Goal: Task Accomplishment & Management: Manage account settings

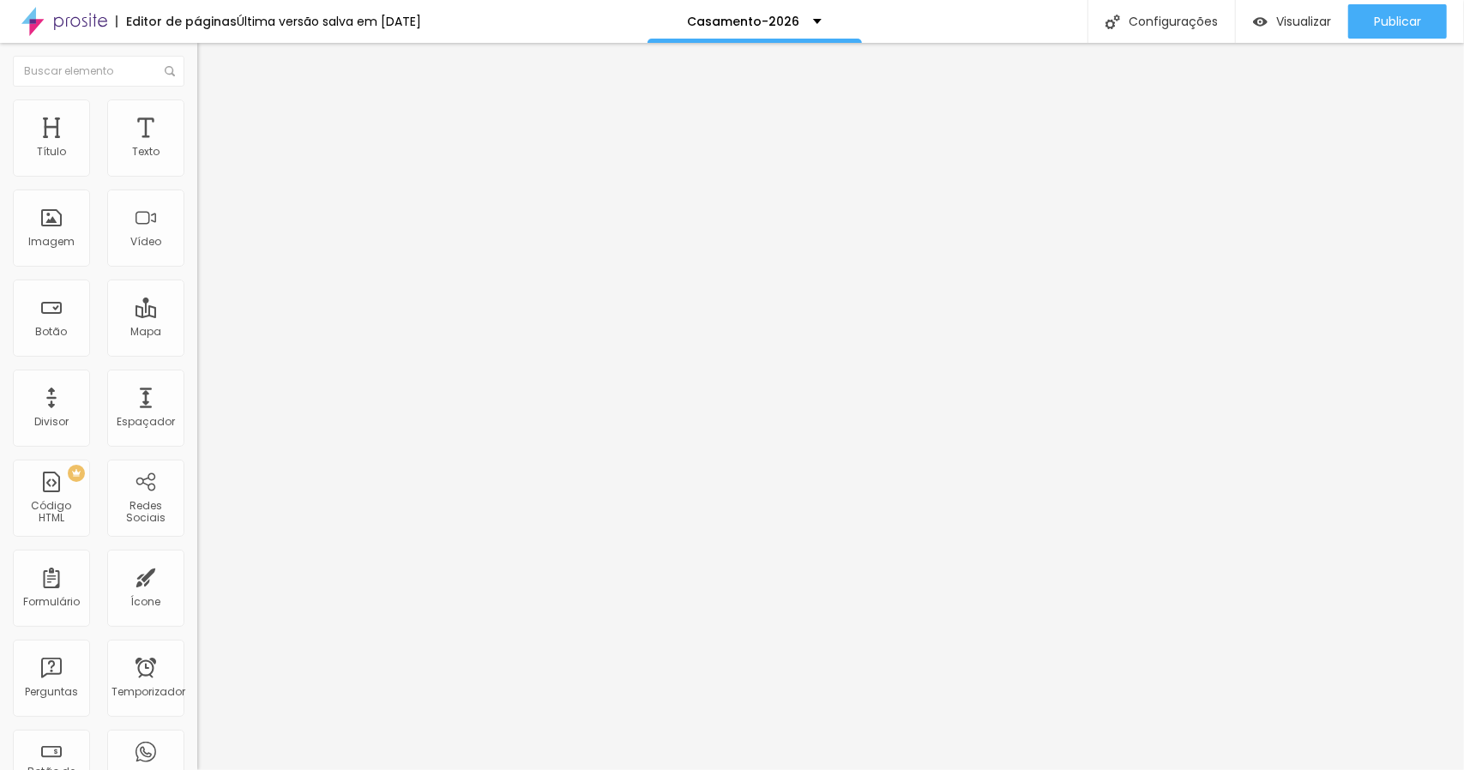
click at [208, 148] on font "Trocar imagem" at bounding box center [249, 140] width 83 height 15
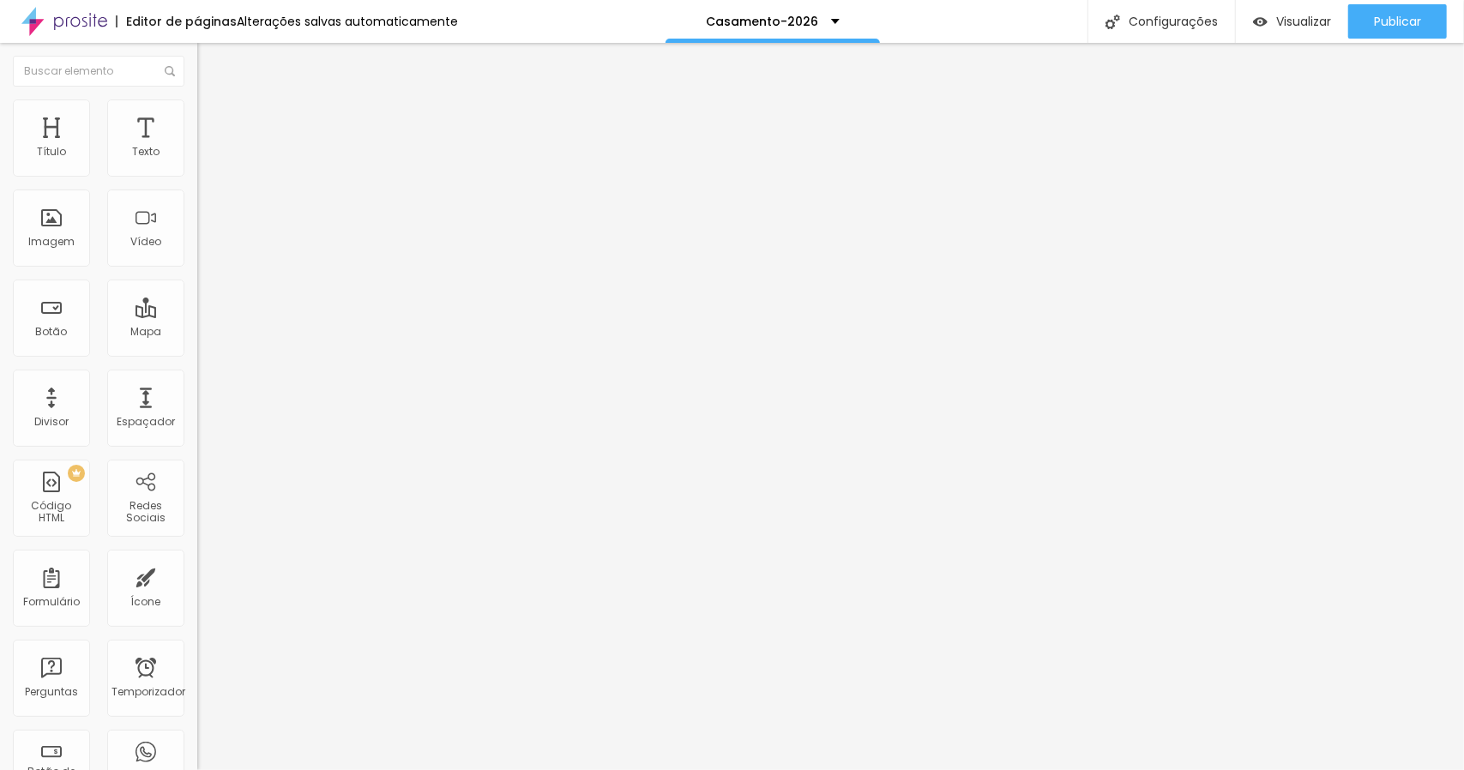
click at [208, 148] on font "Trocar imagem" at bounding box center [249, 140] width 83 height 15
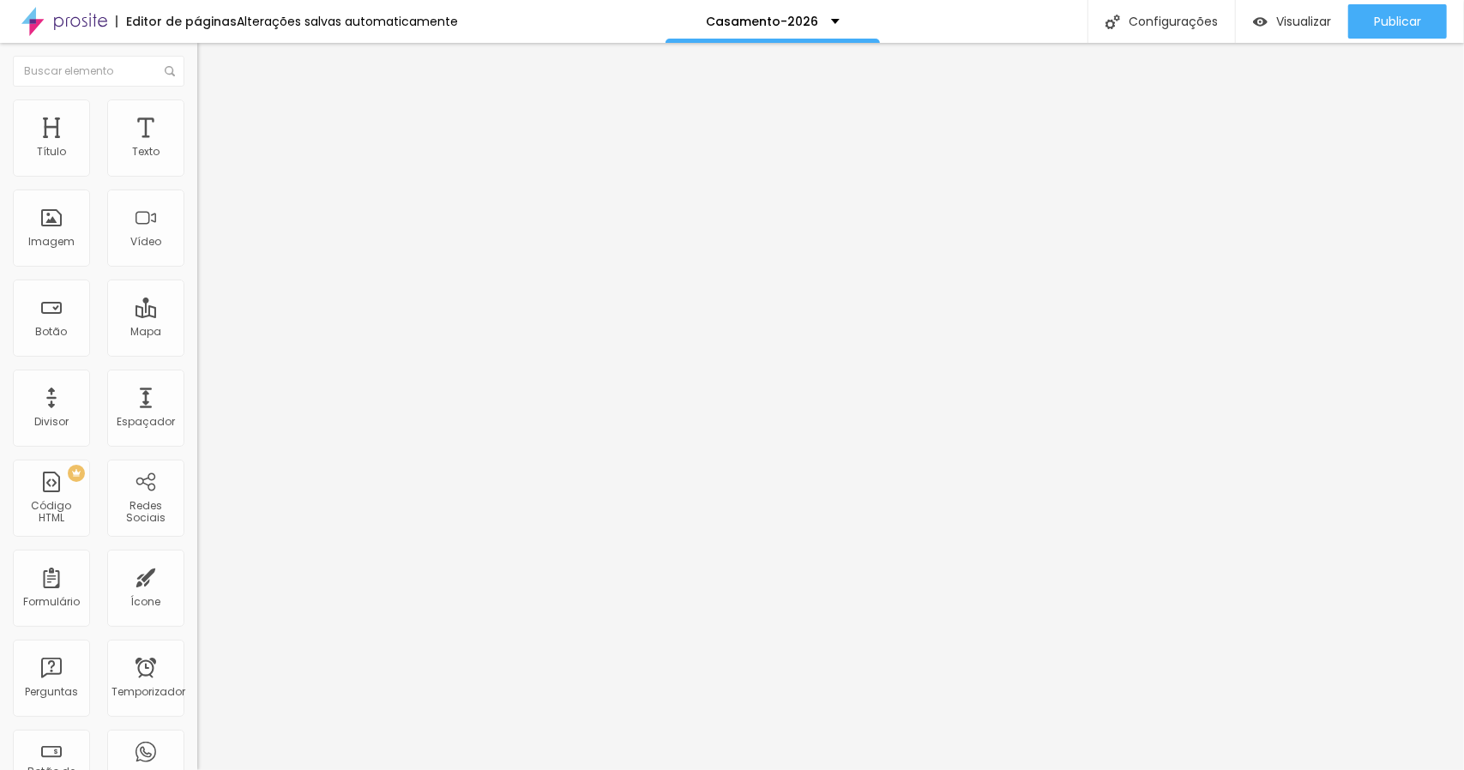
click at [208, 148] on font "Trocar imagem" at bounding box center [249, 140] width 83 height 15
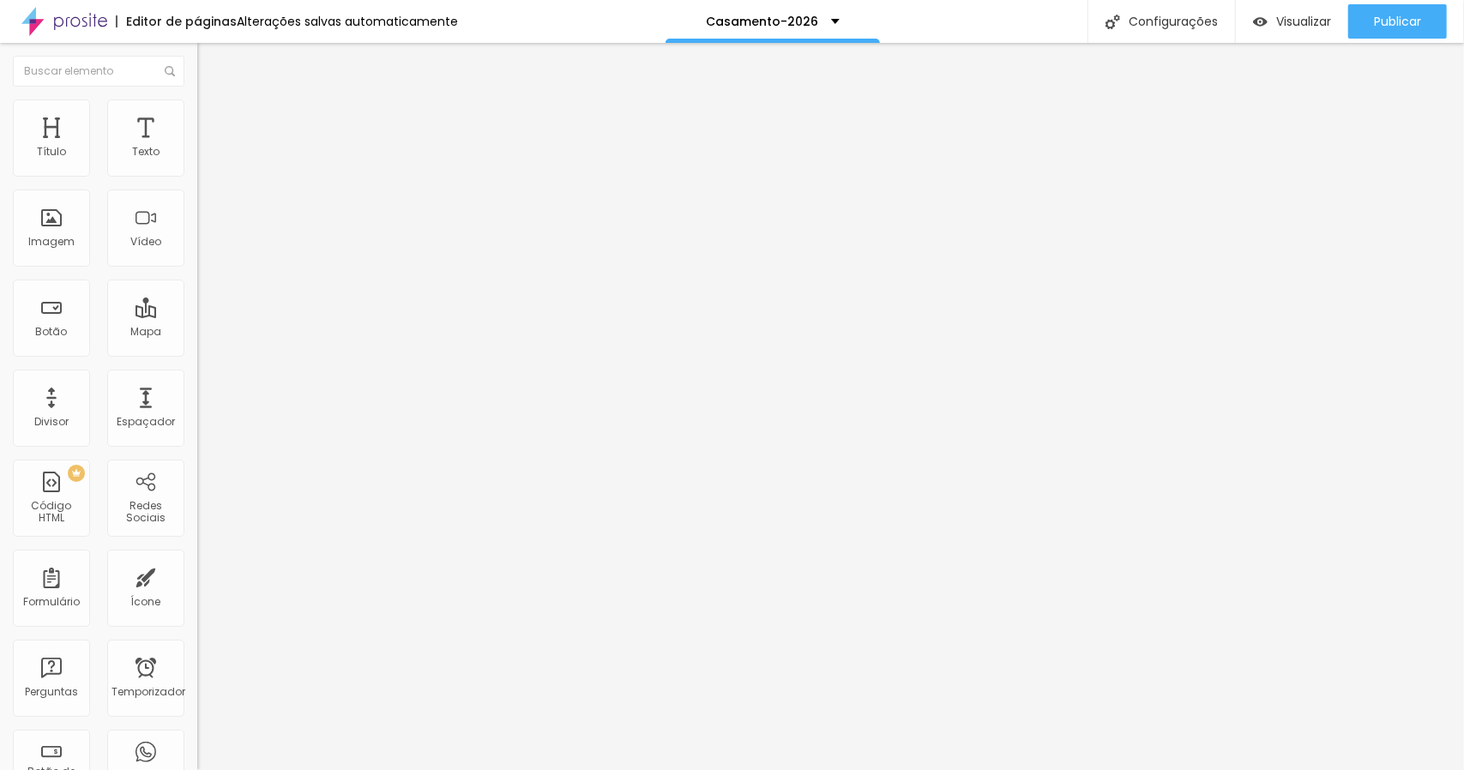
click at [208, 148] on font "Trocar imagem" at bounding box center [249, 140] width 83 height 15
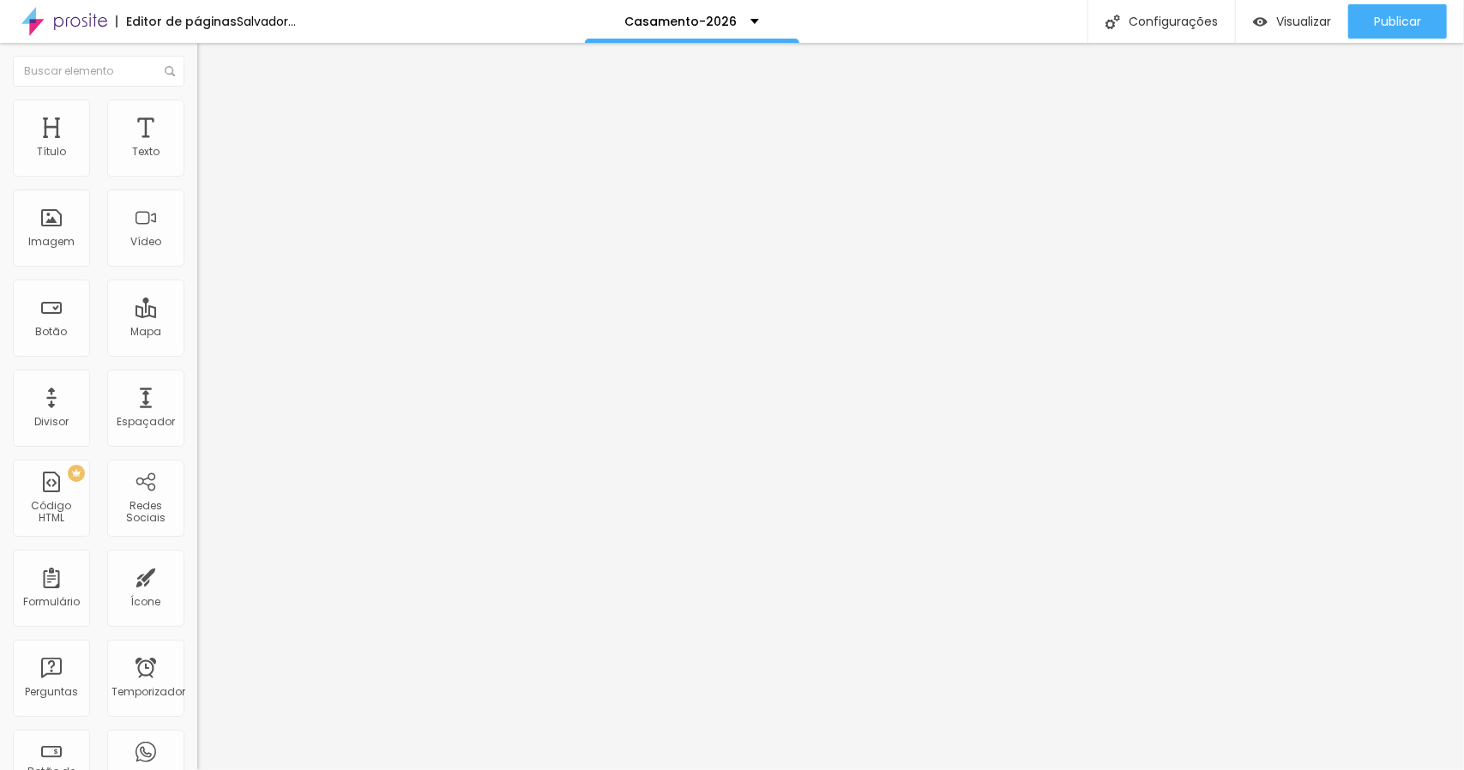
click at [208, 148] on font "Trocar imagem" at bounding box center [249, 140] width 83 height 15
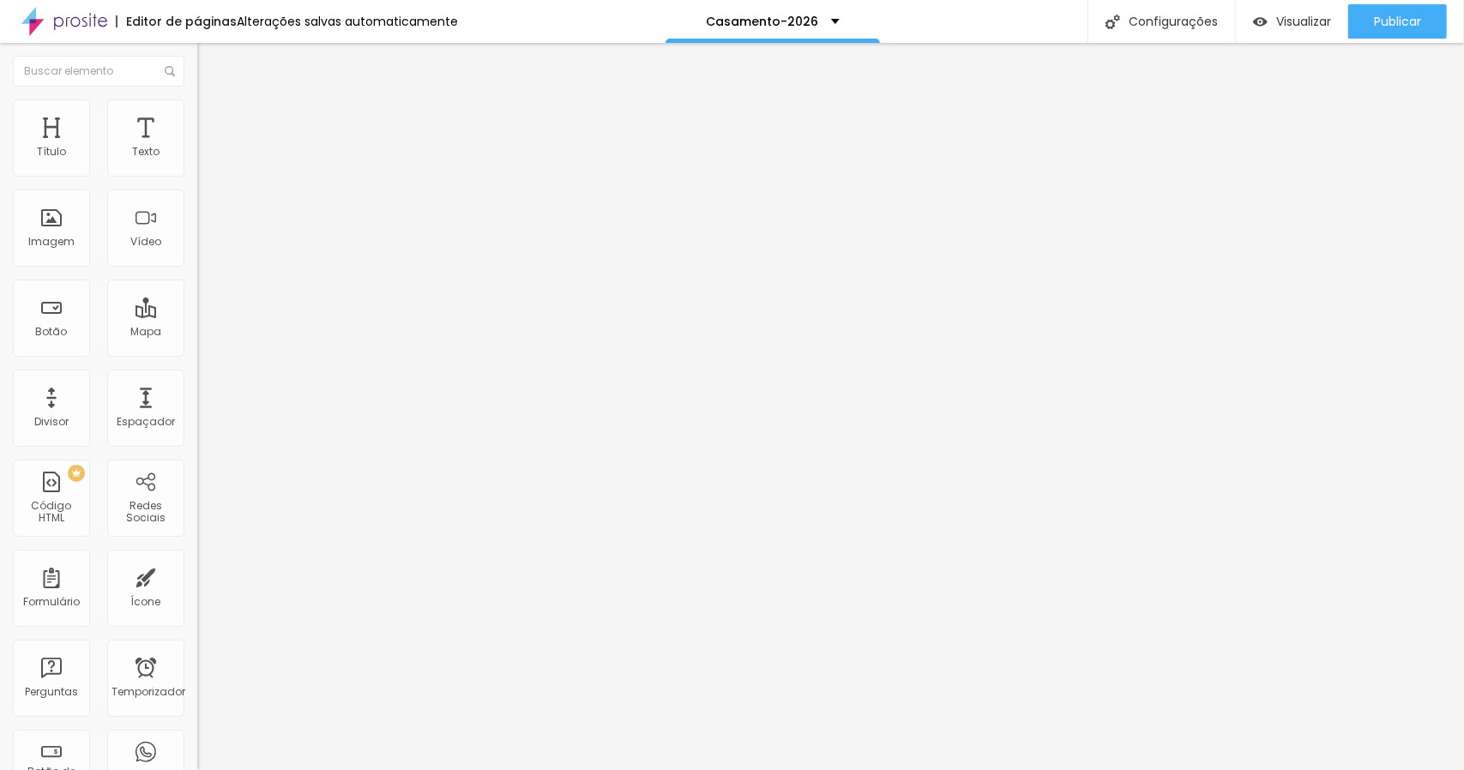
click at [208, 148] on font "Trocar imagem" at bounding box center [249, 140] width 83 height 15
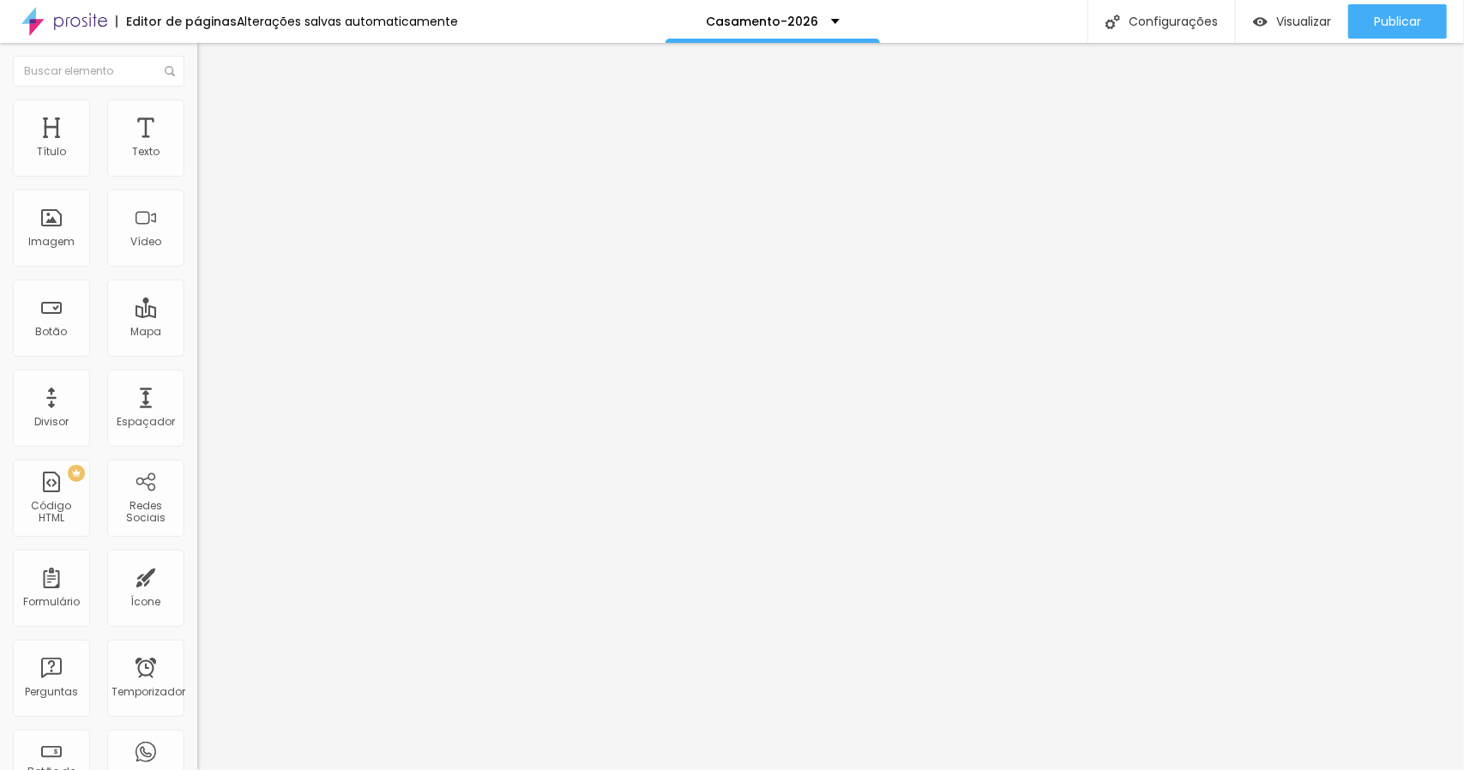
click at [1387, 24] on font "Publicar" at bounding box center [1397, 21] width 47 height 17
click at [1374, 26] on font "Publicar" at bounding box center [1397, 21] width 47 height 17
